Goal: Task Accomplishment & Management: Manage account settings

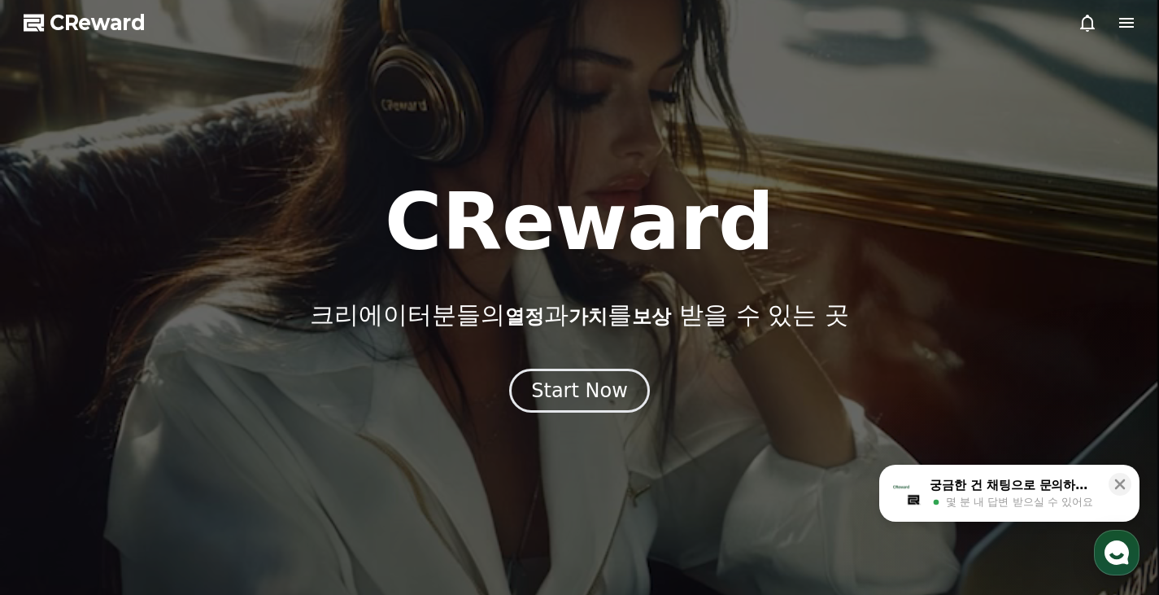
click at [599, 380] on div "Start Now" at bounding box center [579, 390] width 97 height 26
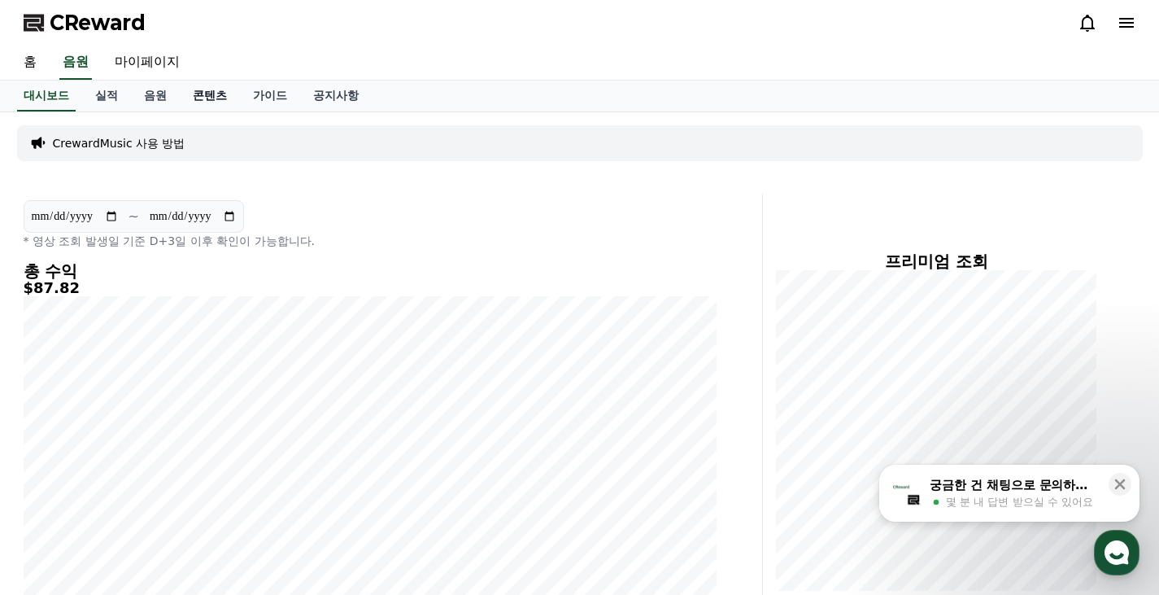
click at [233, 86] on link "콘텐츠" at bounding box center [210, 96] width 60 height 31
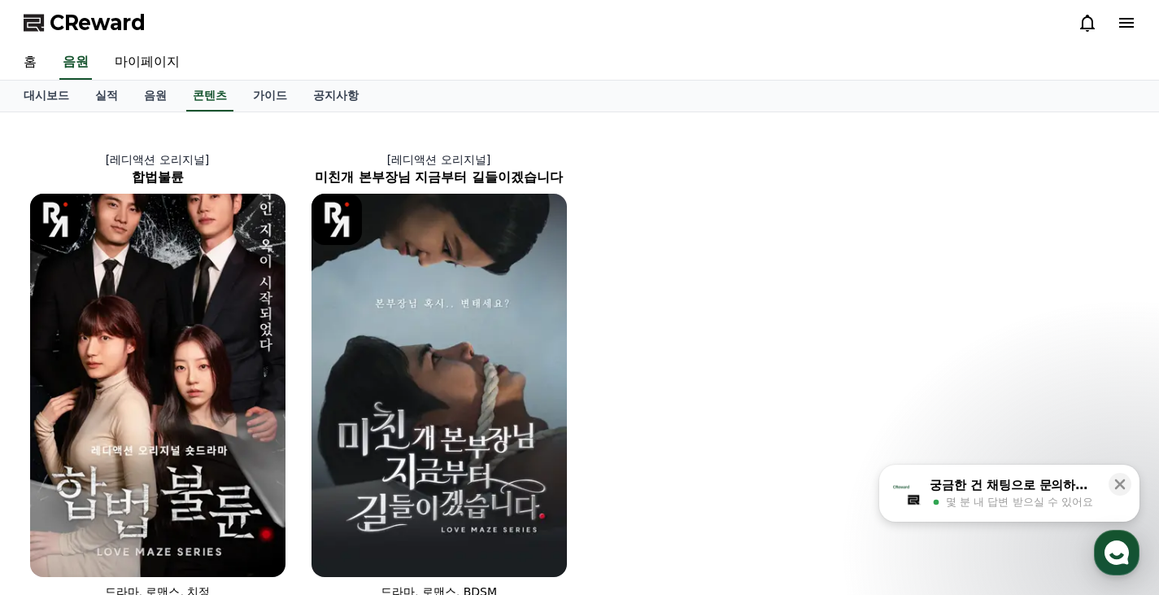
click at [1086, 24] on icon at bounding box center [1088, 23] width 20 height 20
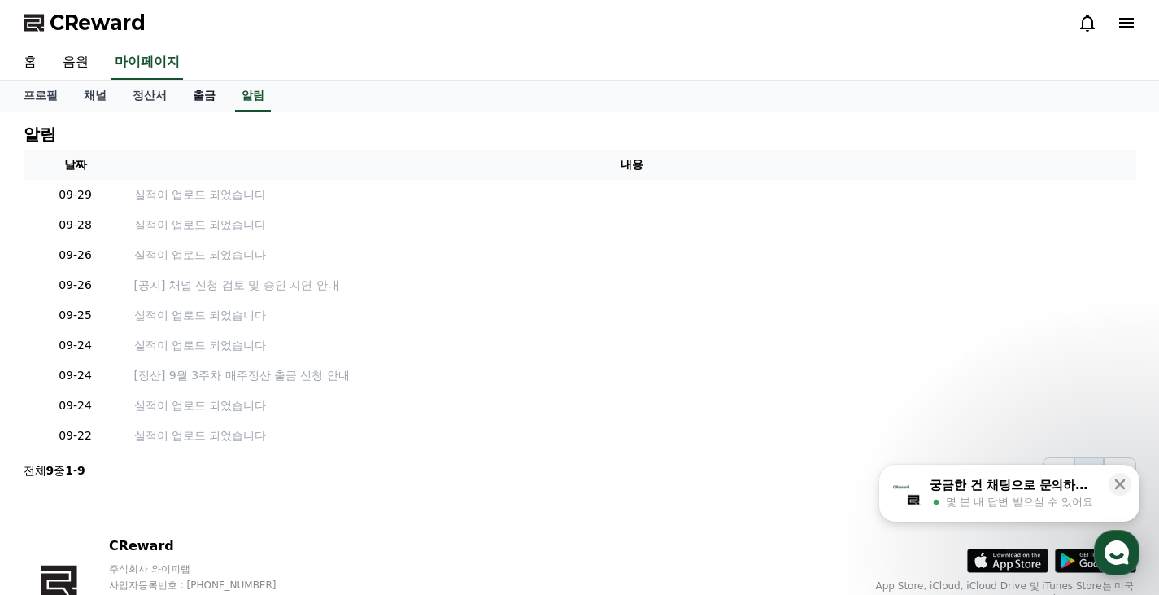
click at [208, 100] on link "출금" at bounding box center [204, 96] width 49 height 31
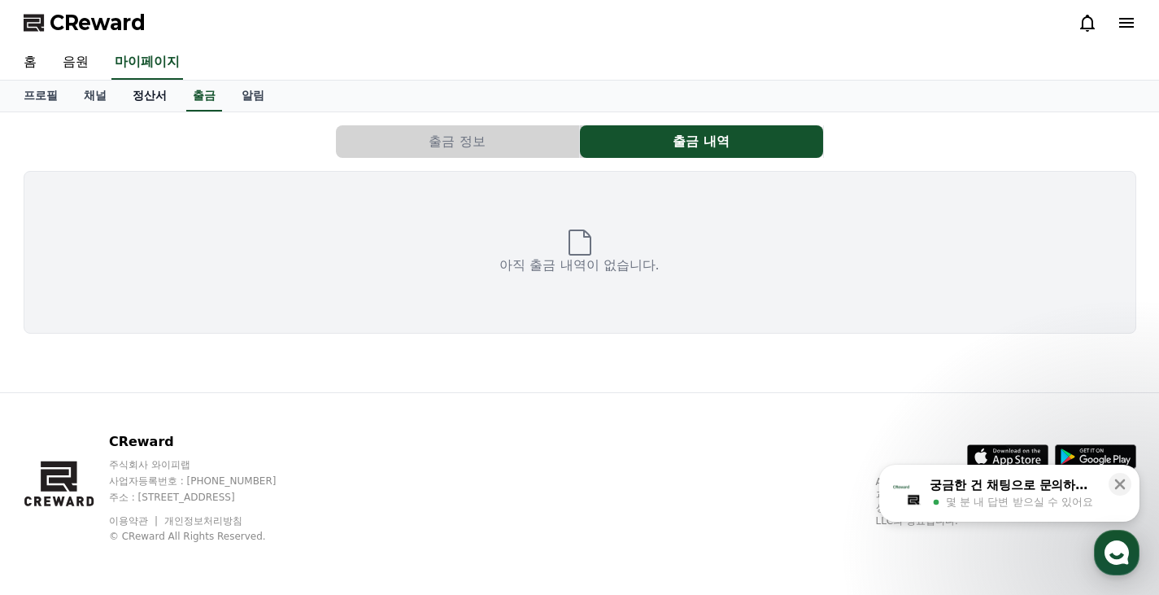
click at [159, 97] on link "정산서" at bounding box center [150, 96] width 60 height 31
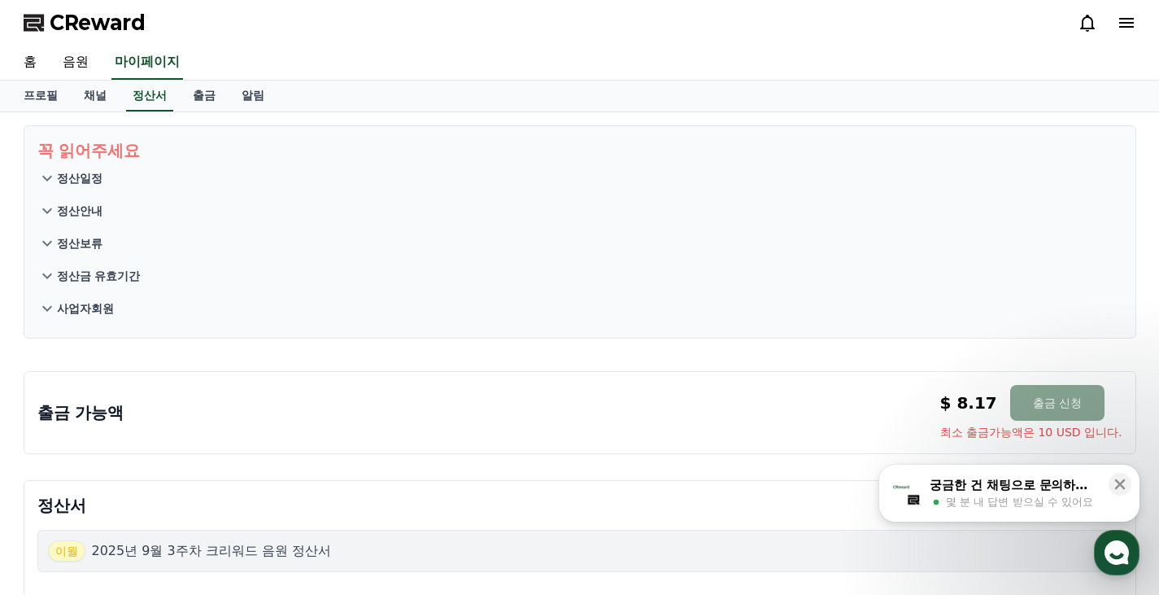
scroll to position [163, 0]
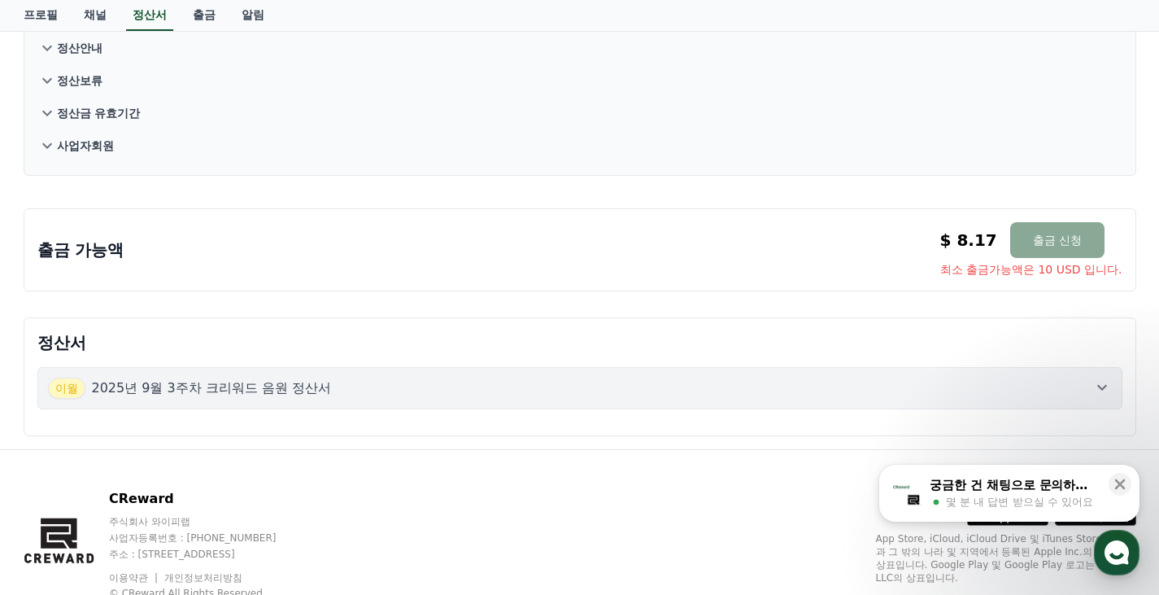
click at [378, 384] on div "[DATE]년 9월 3주차 크리워드 음원 정산서" at bounding box center [580, 387] width 1064 height 21
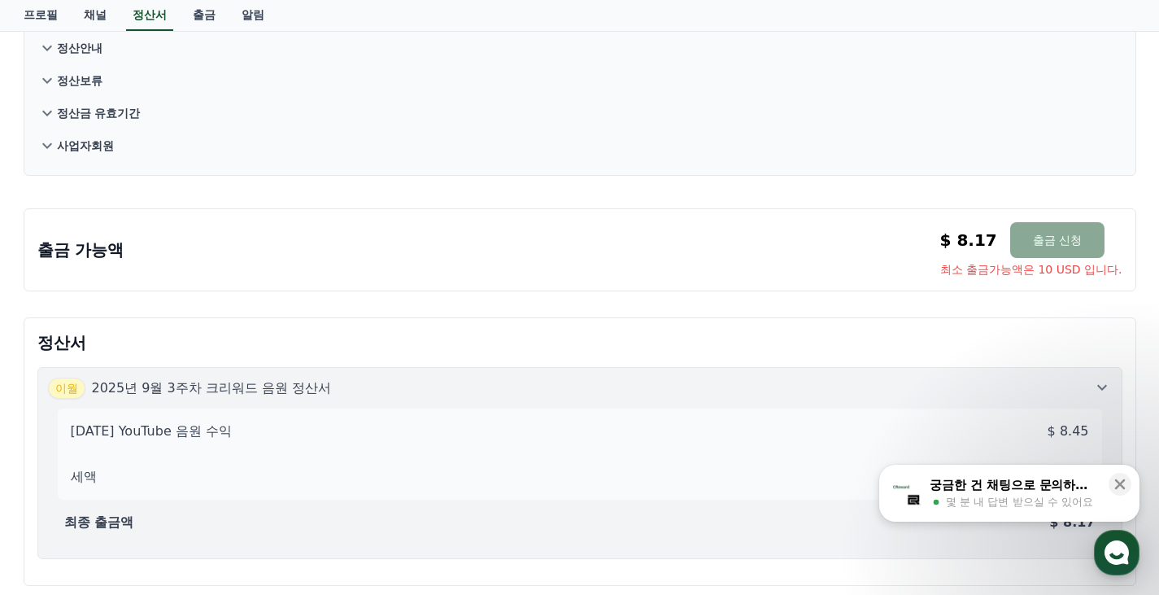
scroll to position [244, 0]
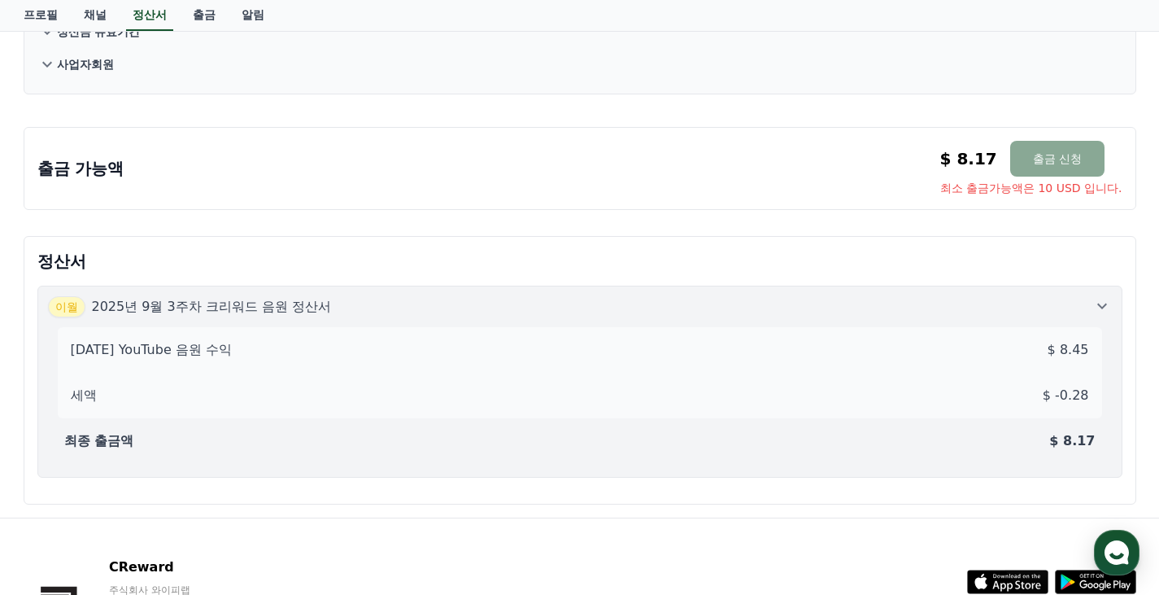
click at [665, 220] on div "꼭 읽어주세요 정산일정 정산안내 정산보류 정산금 유효기간 사업자회원 출금 가능액 $ 8.17 출금 신청 최소 출금가능액은 10 USD 입니다.…" at bounding box center [580, 192] width 1139 height 649
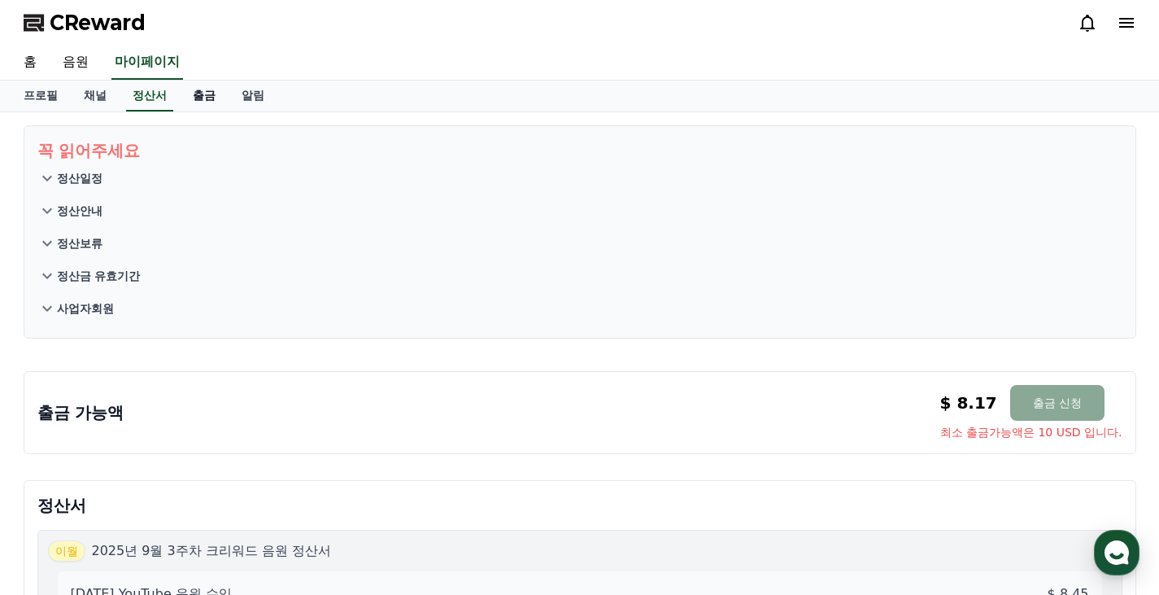
click at [213, 98] on link "출금" at bounding box center [204, 96] width 49 height 31
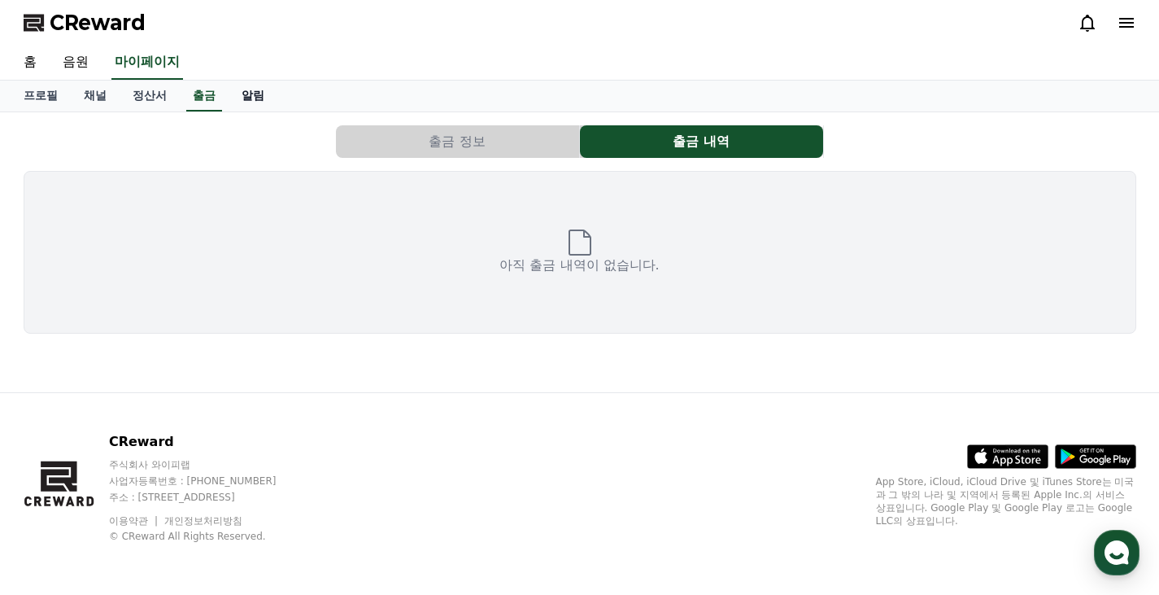
click at [229, 100] on link "알림" at bounding box center [253, 96] width 49 height 31
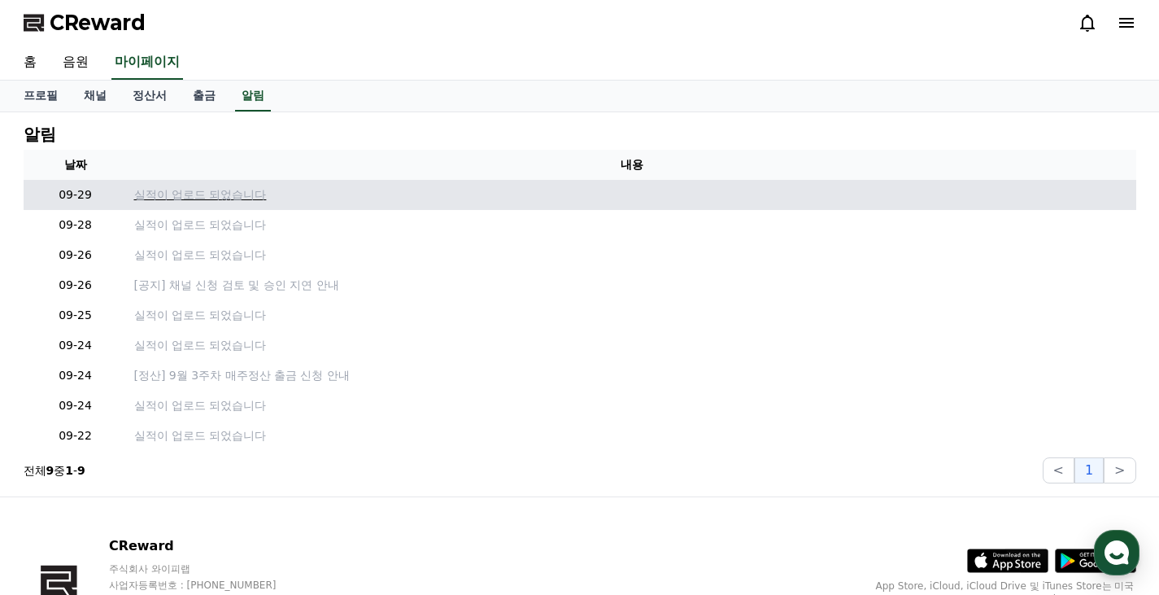
scroll to position [104, 0]
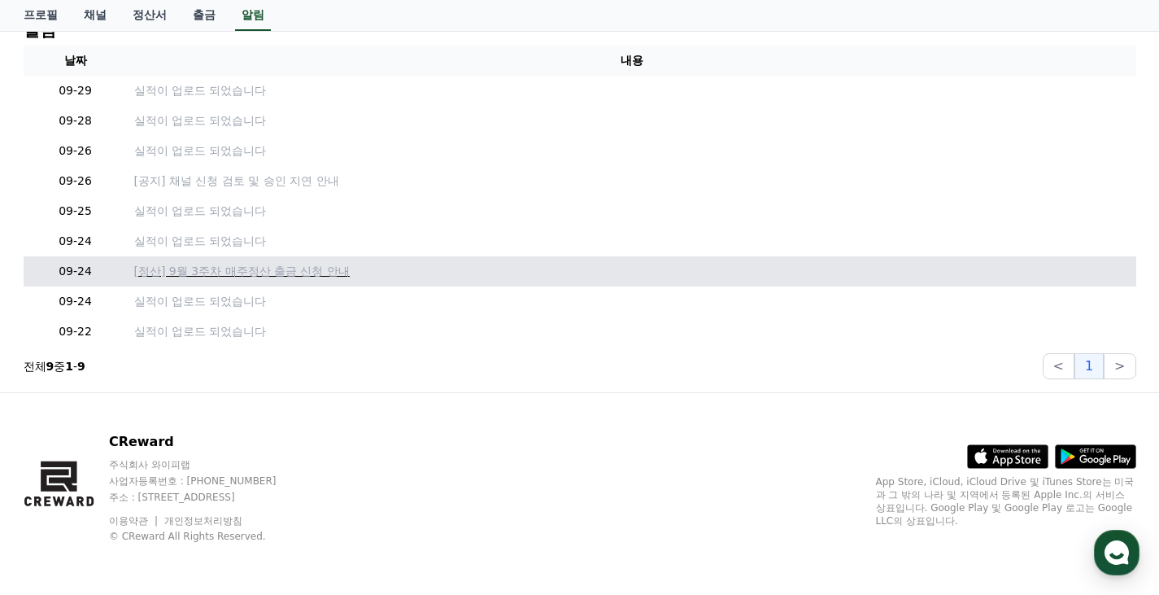
click at [307, 269] on p "[정산] 9월 3주차 매주정산 출금 신청 안내" at bounding box center [632, 271] width 996 height 17
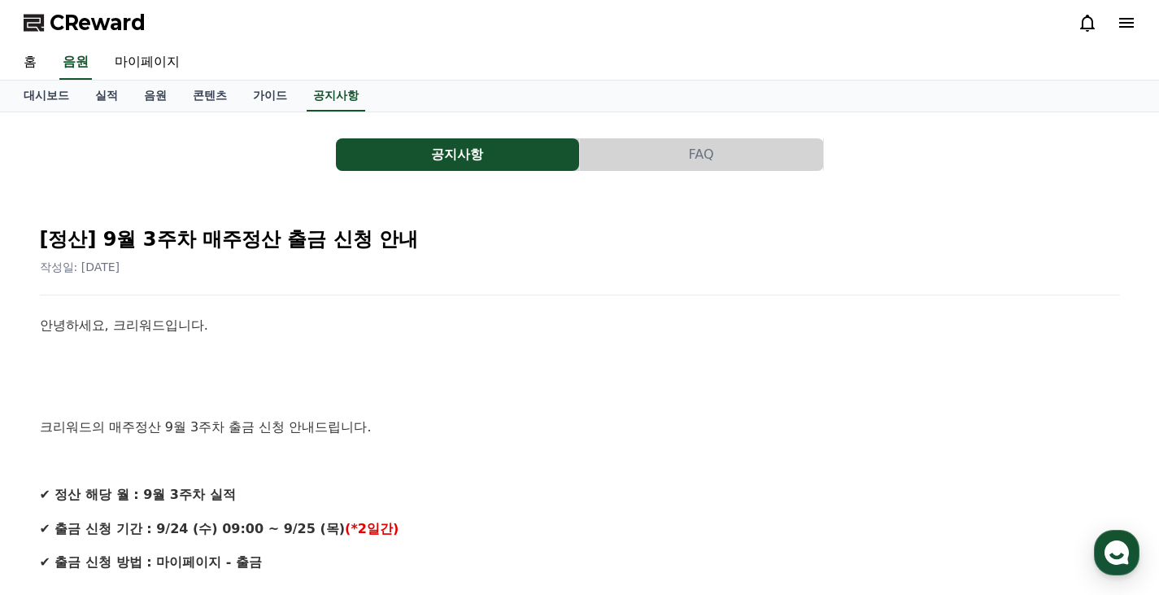
scroll to position [163, 0]
